Goal: Find specific page/section: Find specific page/section

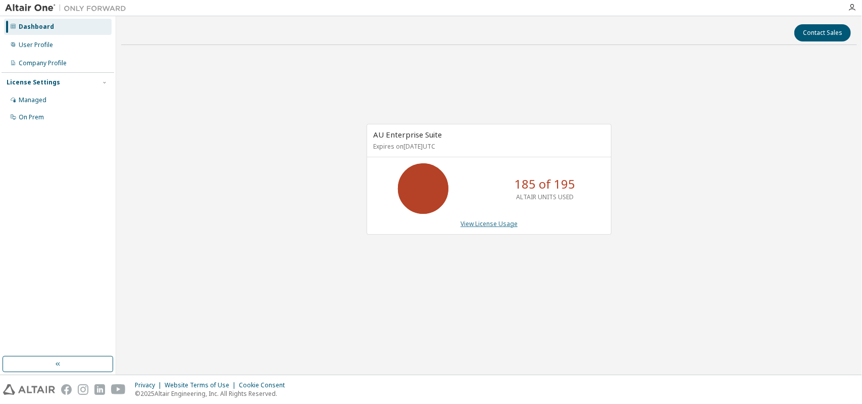
click at [495, 224] on link "View License Usage" at bounding box center [489, 223] width 57 height 9
